Goal: Check status

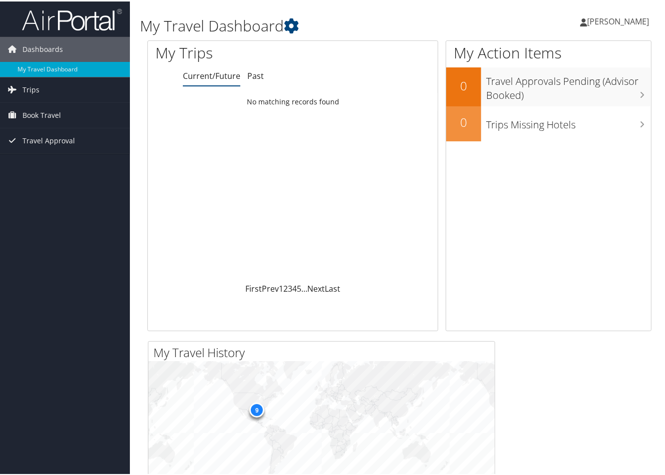
click at [206, 75] on link "Current/Future" at bounding box center [211, 74] width 57 height 11
click at [32, 135] on span "Travel Approval" at bounding box center [48, 139] width 52 height 25
click at [63, 157] on link "Pending Trip Approvals" at bounding box center [65, 159] width 130 height 15
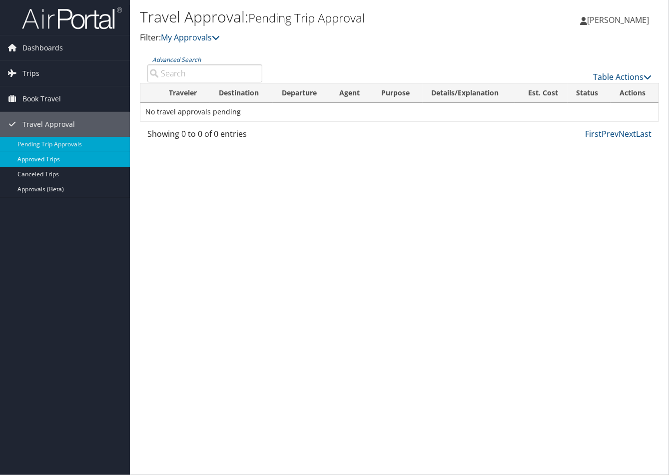
click at [68, 161] on link "Approved Trips" at bounding box center [65, 159] width 130 height 15
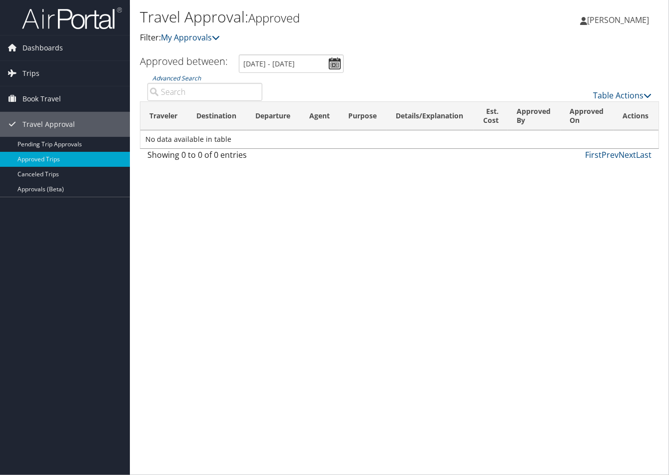
click at [534, 225] on div "Travel Approval: Approved Filter: My Approvals [PERSON_NAME] [PERSON_NAME] My S…" at bounding box center [399, 237] width 539 height 475
